Goal: Task Accomplishment & Management: Use online tool/utility

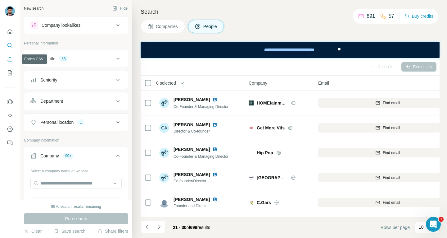
scroll to position [105, 0]
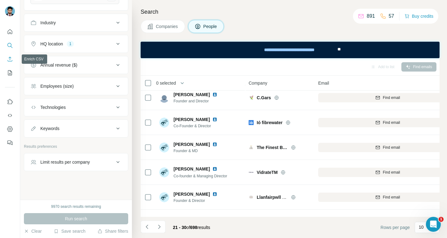
click at [10, 59] on icon "Enrich CSV" at bounding box center [10, 59] width 6 height 6
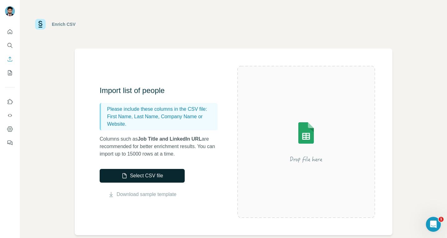
click at [164, 176] on button "Select CSV file" at bounding box center [142, 176] width 85 height 14
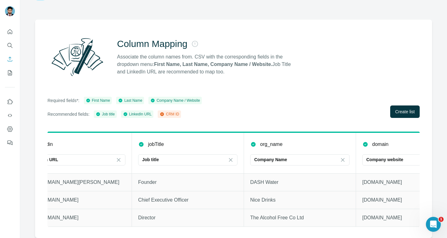
scroll to position [0, 305]
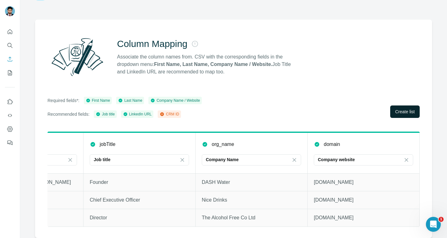
click at [390, 105] on button "Create list" at bounding box center [405, 111] width 30 height 12
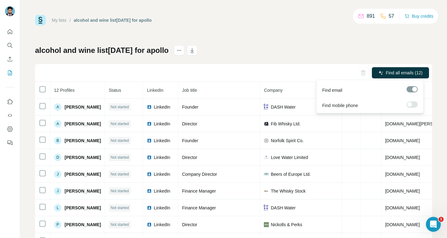
click at [417, 105] on label at bounding box center [412, 104] width 11 height 6
click at [402, 76] on button "Find all emails & mobiles (12)" at bounding box center [390, 72] width 78 height 11
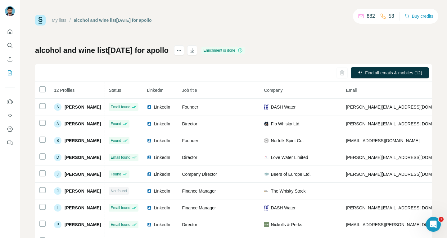
click at [318, 36] on div "My lists / alcohol and wine list[DATE] for apollo 882 53 Buy credits alcohol an…" at bounding box center [233, 130] width 397 height 231
click at [195, 51] on icon "button" at bounding box center [192, 50] width 6 height 6
